Goal: Find specific page/section: Find specific page/section

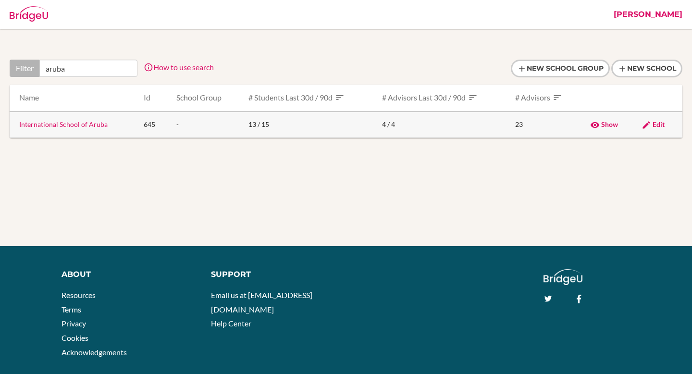
type input "aruba"
click at [84, 124] on link "International School of Aruba" at bounding box center [63, 124] width 88 height 8
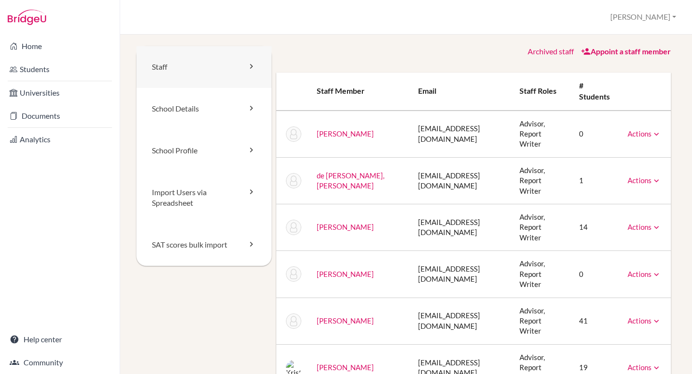
click at [242, 68] on link "Staff" at bounding box center [203, 67] width 135 height 42
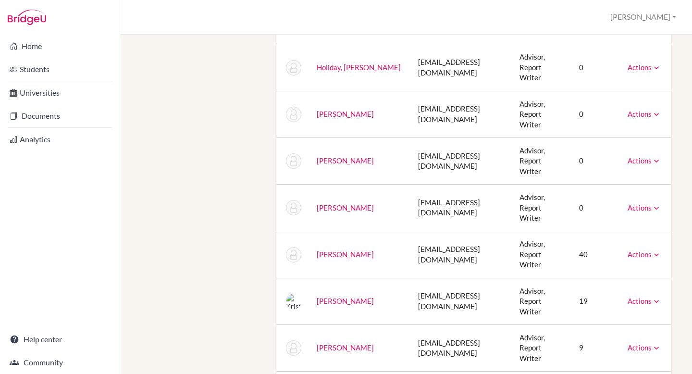
scroll to position [393, 0]
click at [69, 45] on link "Home" at bounding box center [60, 46] width 116 height 19
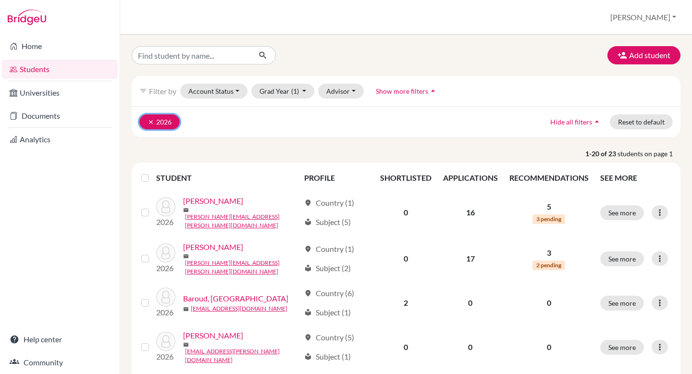
click at [148, 122] on icon "clear" at bounding box center [150, 122] width 7 height 7
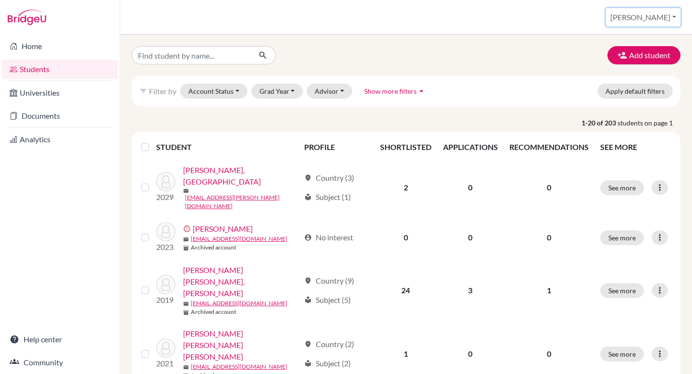
click at [661, 16] on button "[PERSON_NAME]" at bounding box center [643, 17] width 74 height 18
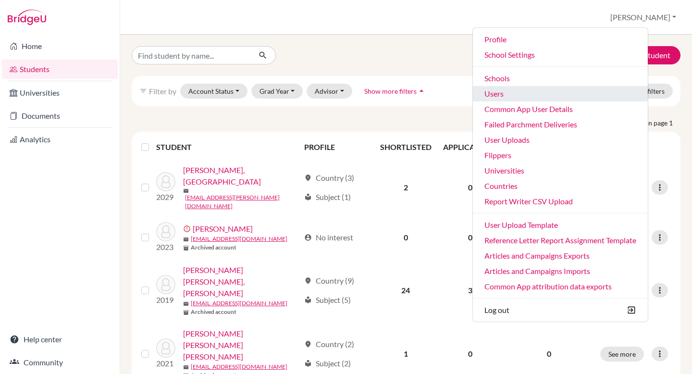
click at [623, 90] on link "Users" at bounding box center [560, 93] width 175 height 15
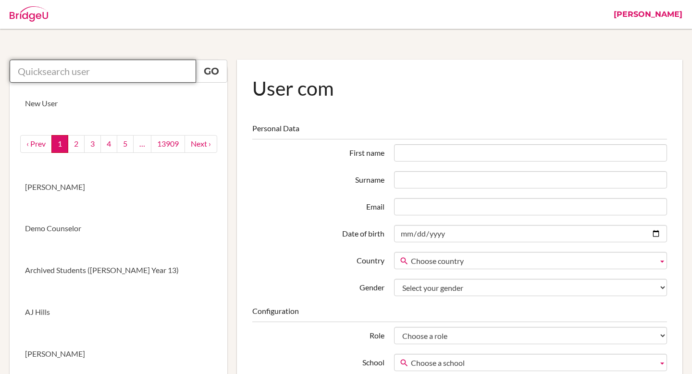
click at [91, 71] on input "text" at bounding box center [103, 71] width 186 height 23
paste input "16378598"
type input "16378598"
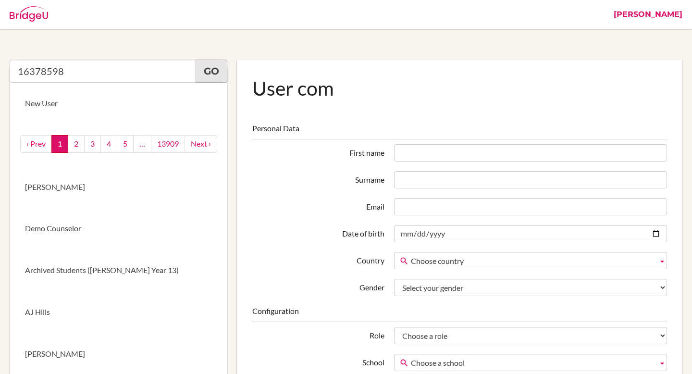
click at [208, 77] on link "Go" at bounding box center [212, 71] width 32 height 23
click at [207, 71] on link "Go" at bounding box center [212, 71] width 32 height 23
